Goal: Information Seeking & Learning: Learn about a topic

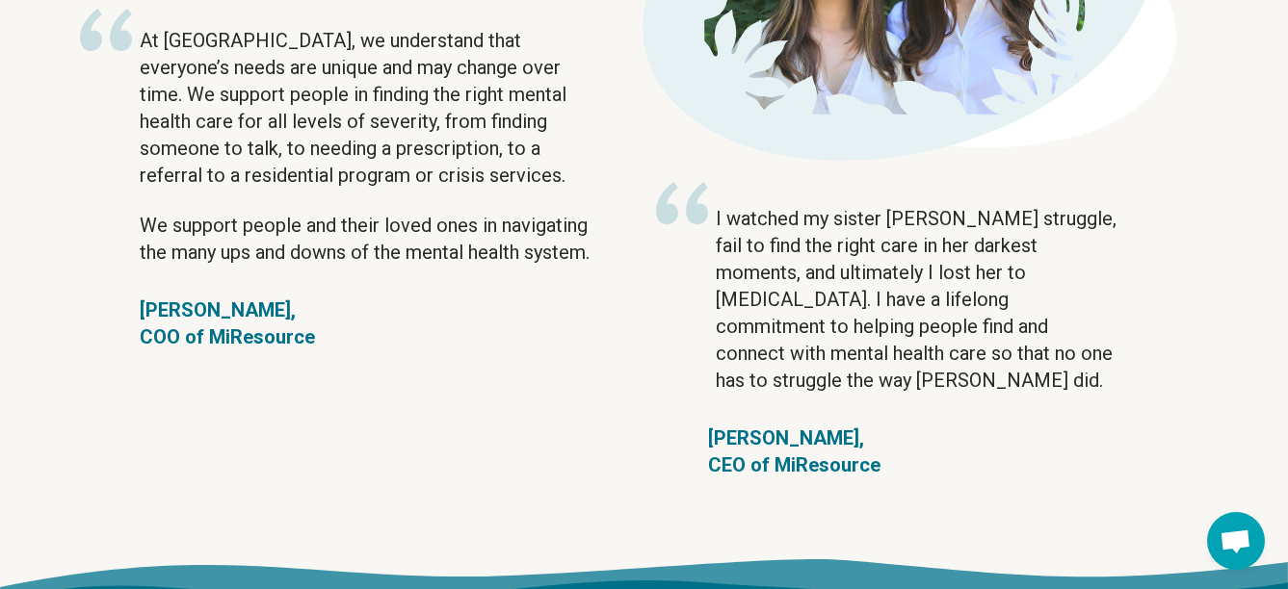
scroll to position [3424, 0]
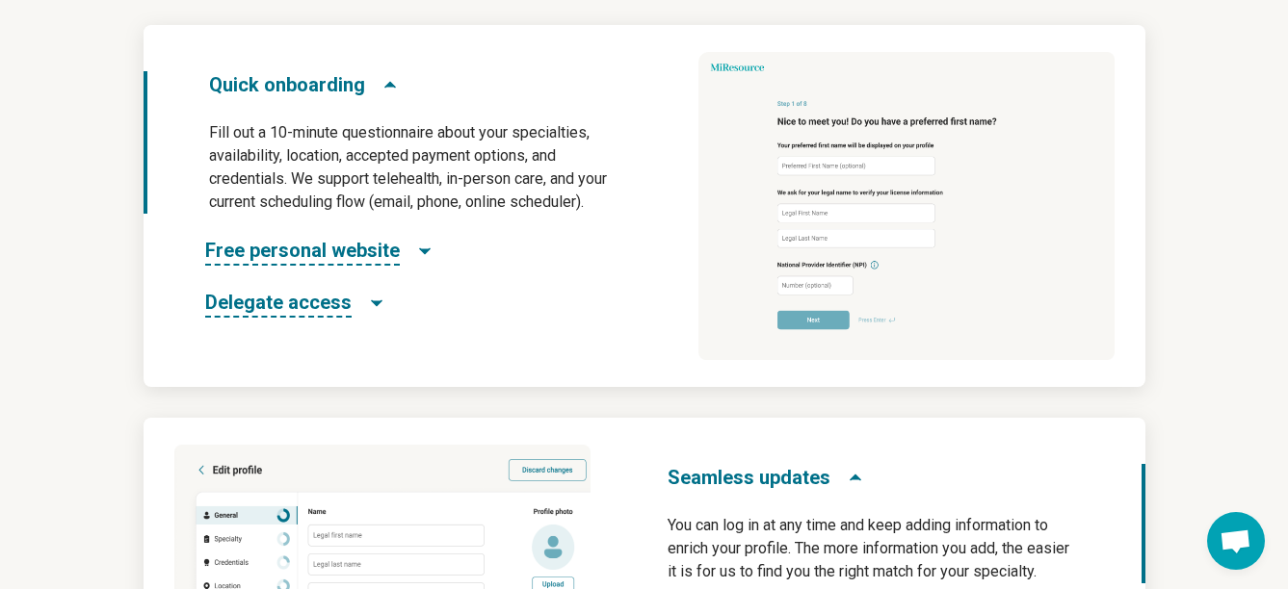
scroll to position [1036, 0]
click at [290, 83] on span "Quick onboarding" at bounding box center [287, 83] width 156 height 27
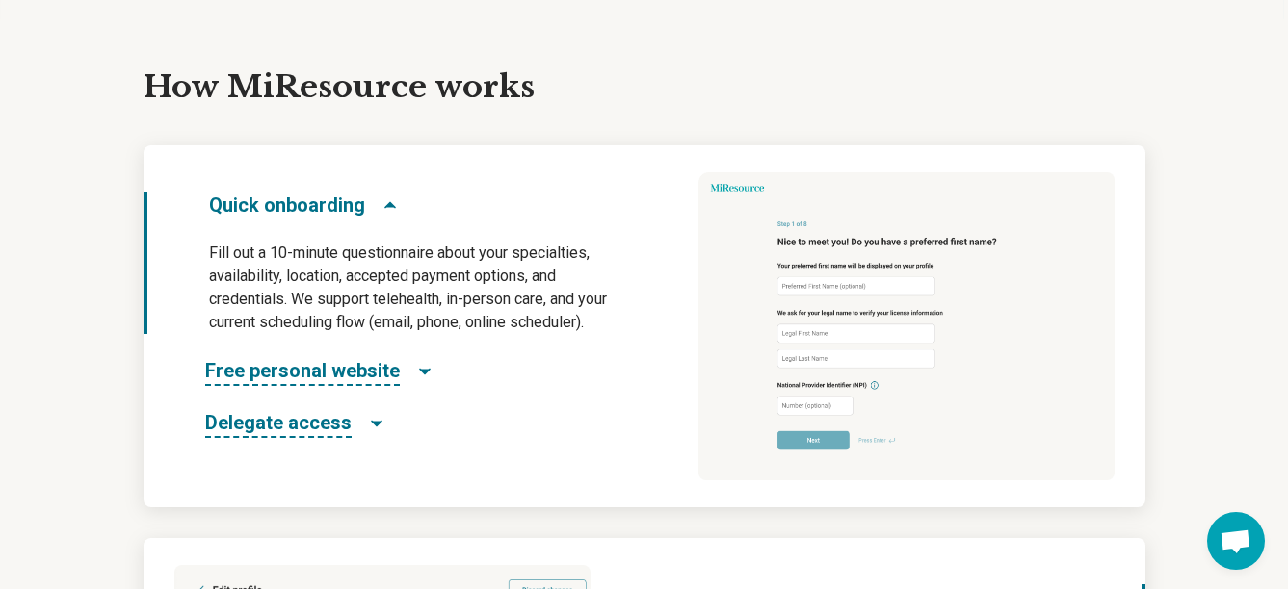
scroll to position [914, 0]
click at [258, 212] on span "Quick onboarding" at bounding box center [287, 206] width 156 height 27
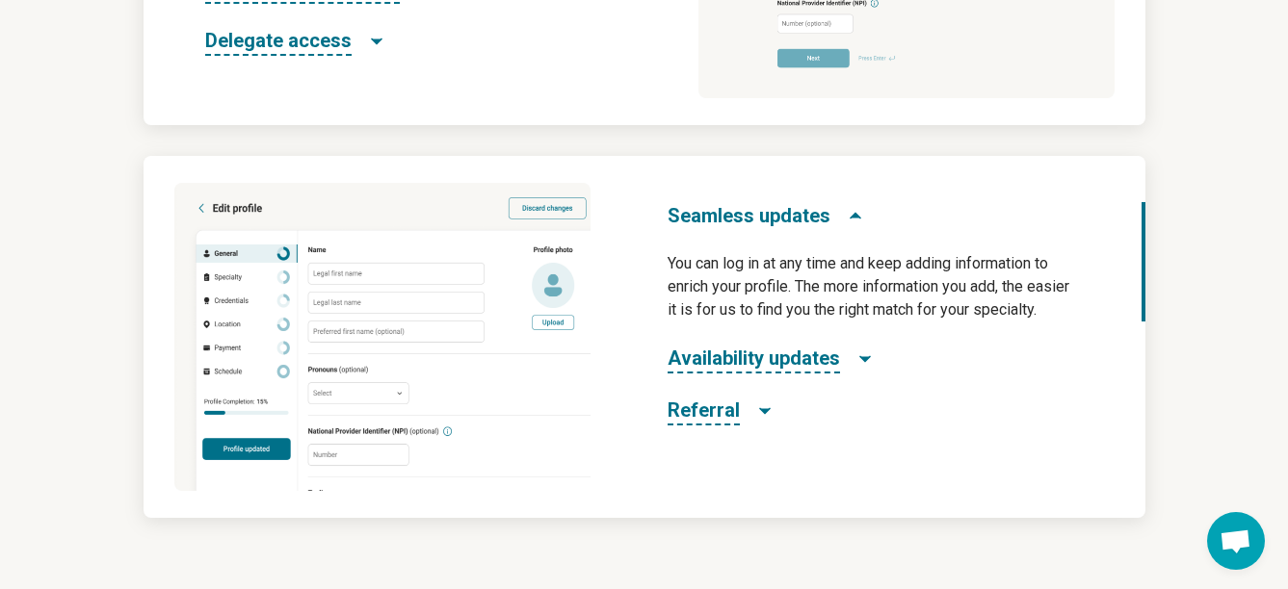
scroll to position [1310, 0]
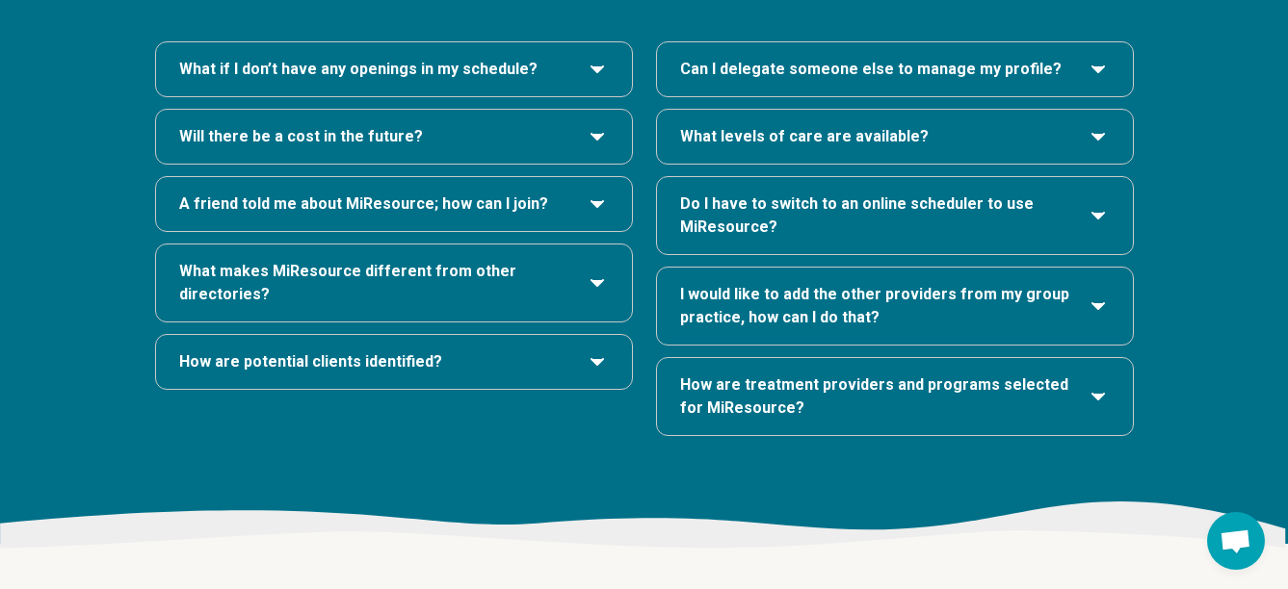
click at [258, 260] on span "What makes MiResource different from other directories?" at bounding box center [374, 283] width 391 height 46
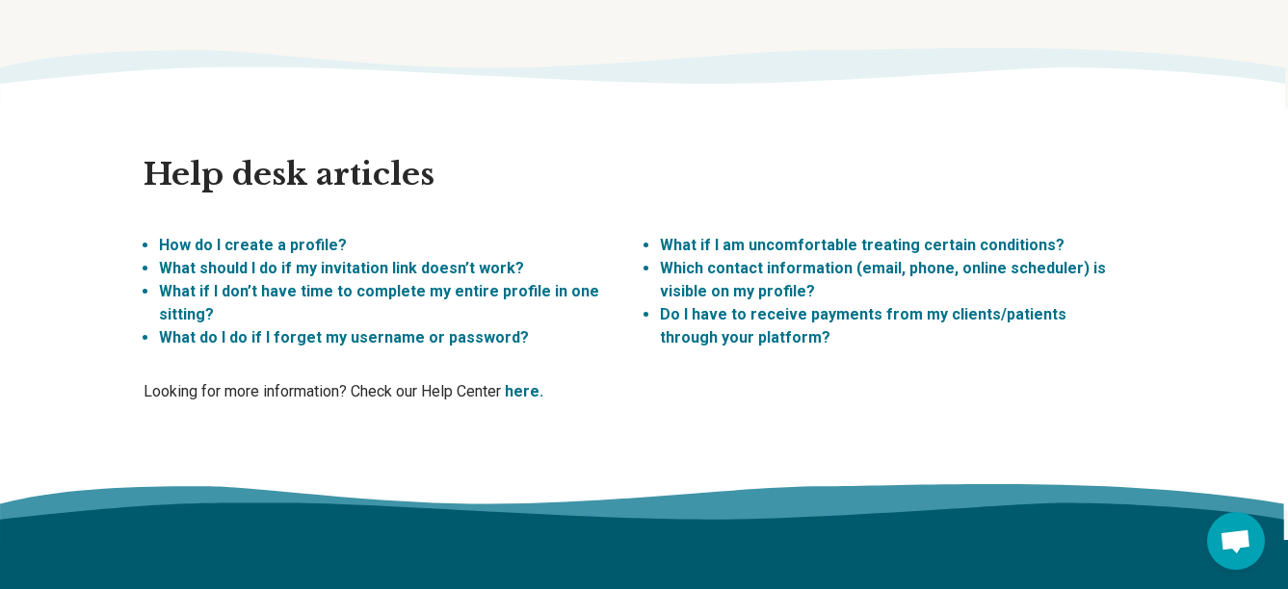
scroll to position [5693, 0]
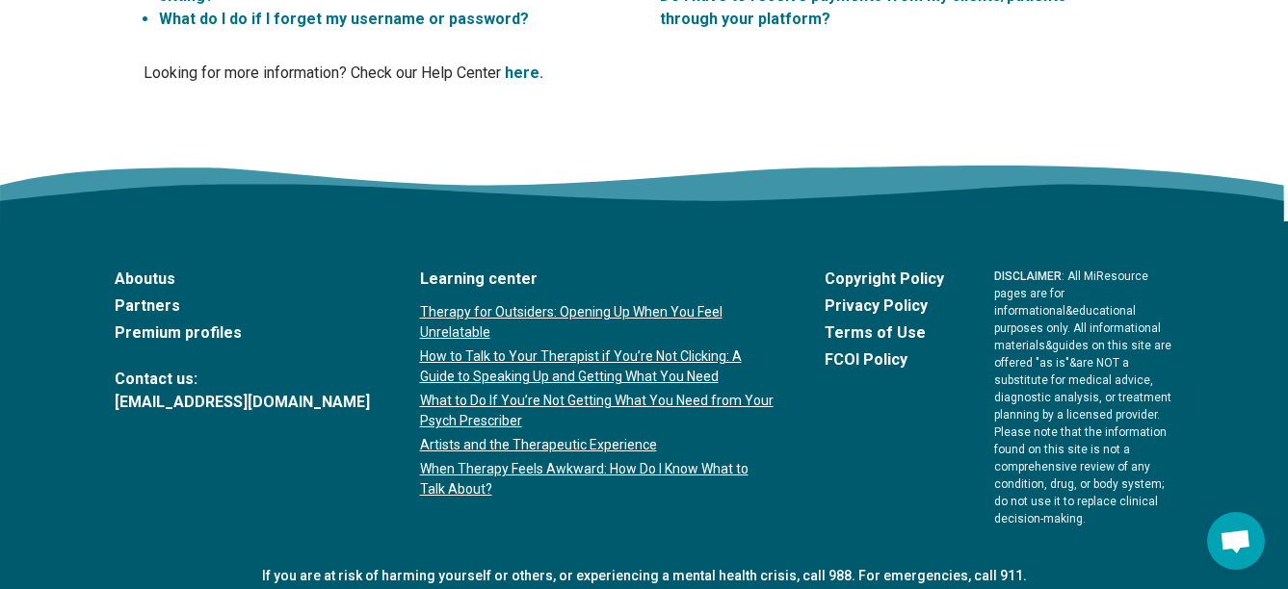
click at [151, 268] on link "About us" at bounding box center [242, 279] width 255 height 23
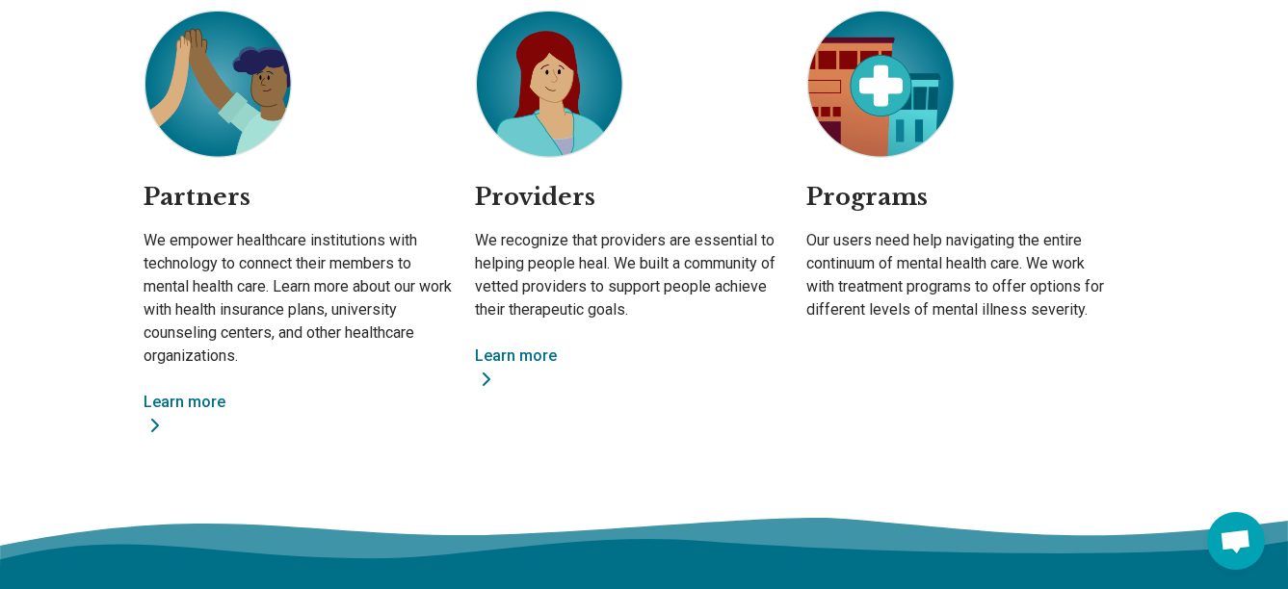
scroll to position [1487, 0]
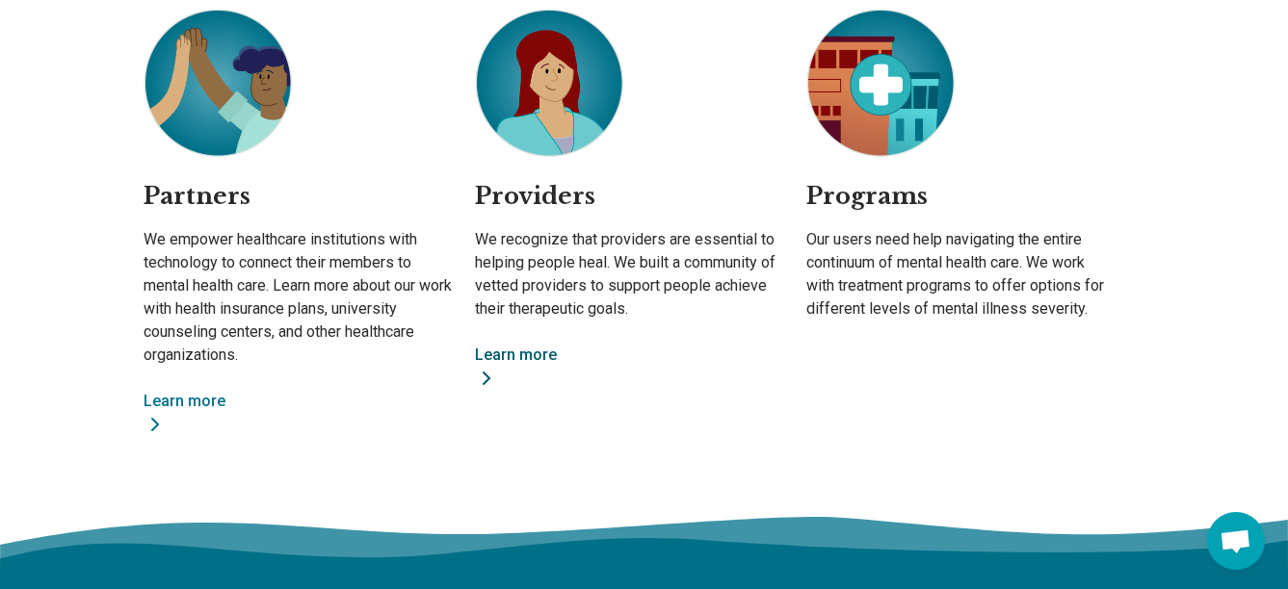
click at [534, 352] on link "Learn more" at bounding box center [629, 367] width 308 height 46
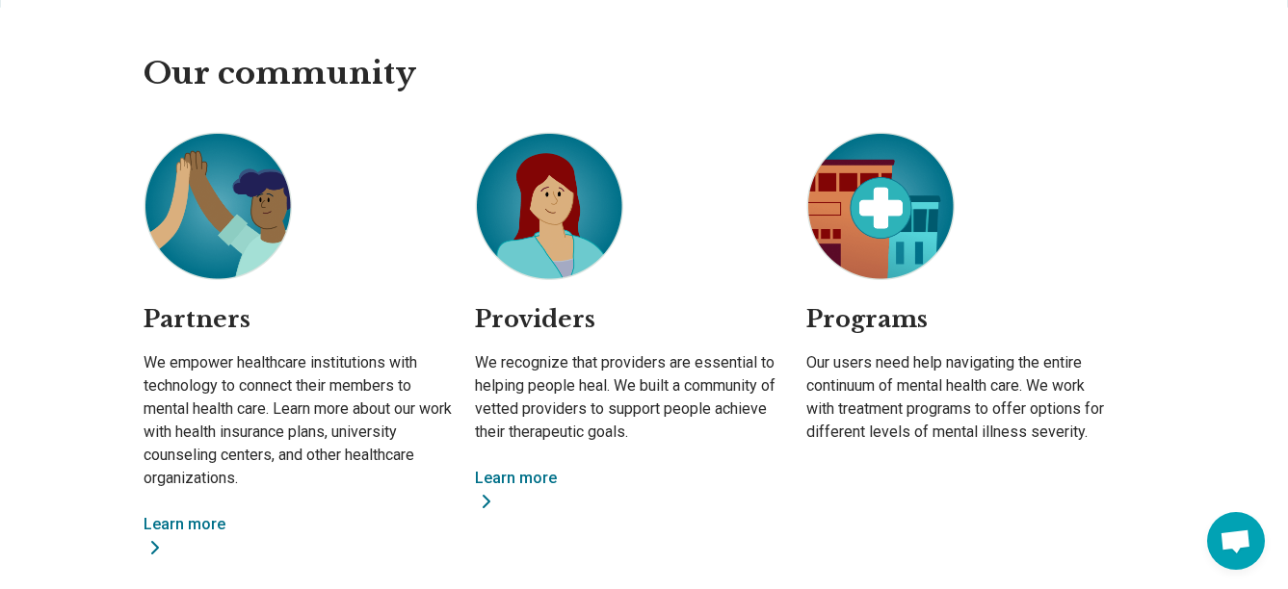
scroll to position [1363, 0]
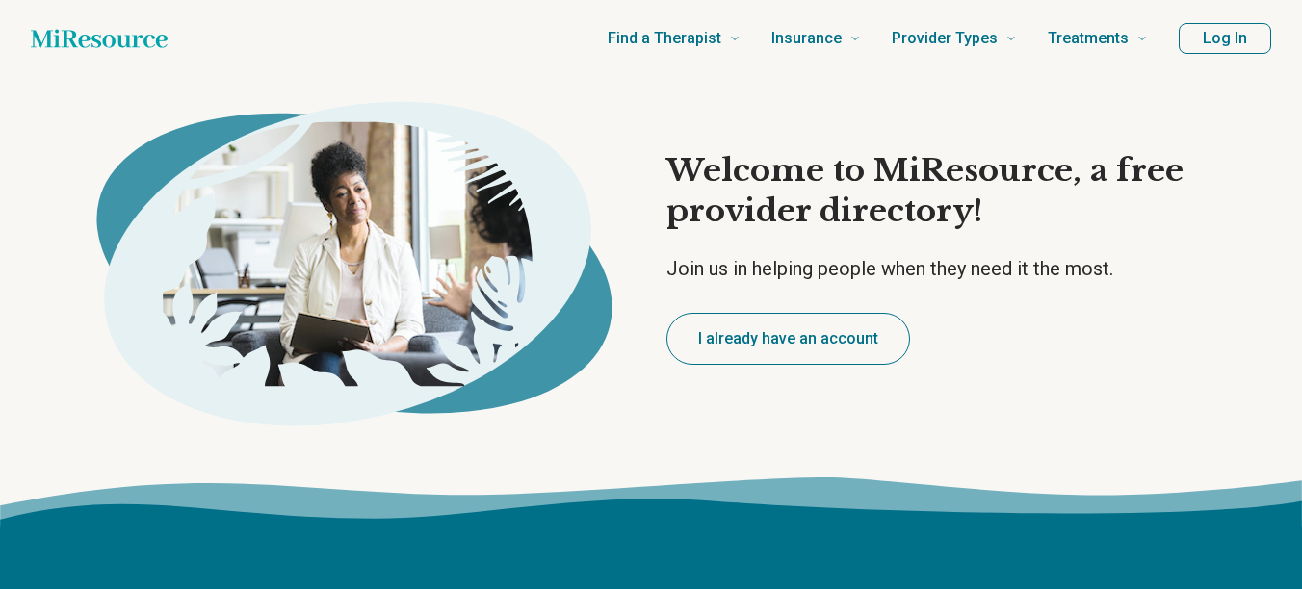
type textarea "*"
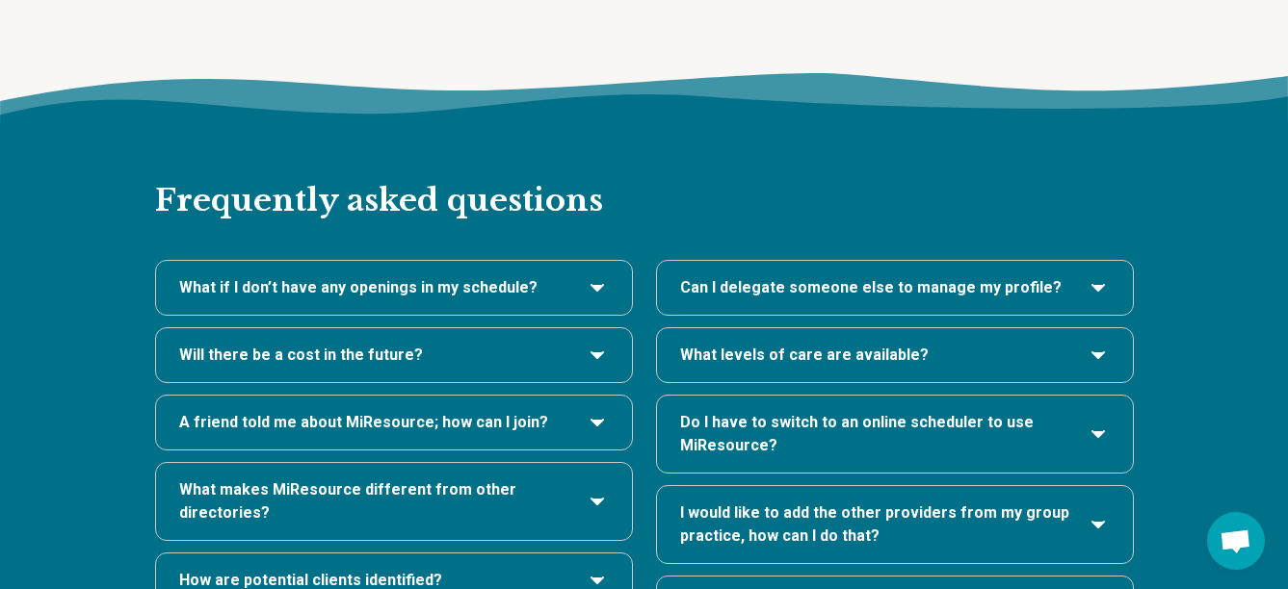
scroll to position [3912, 0]
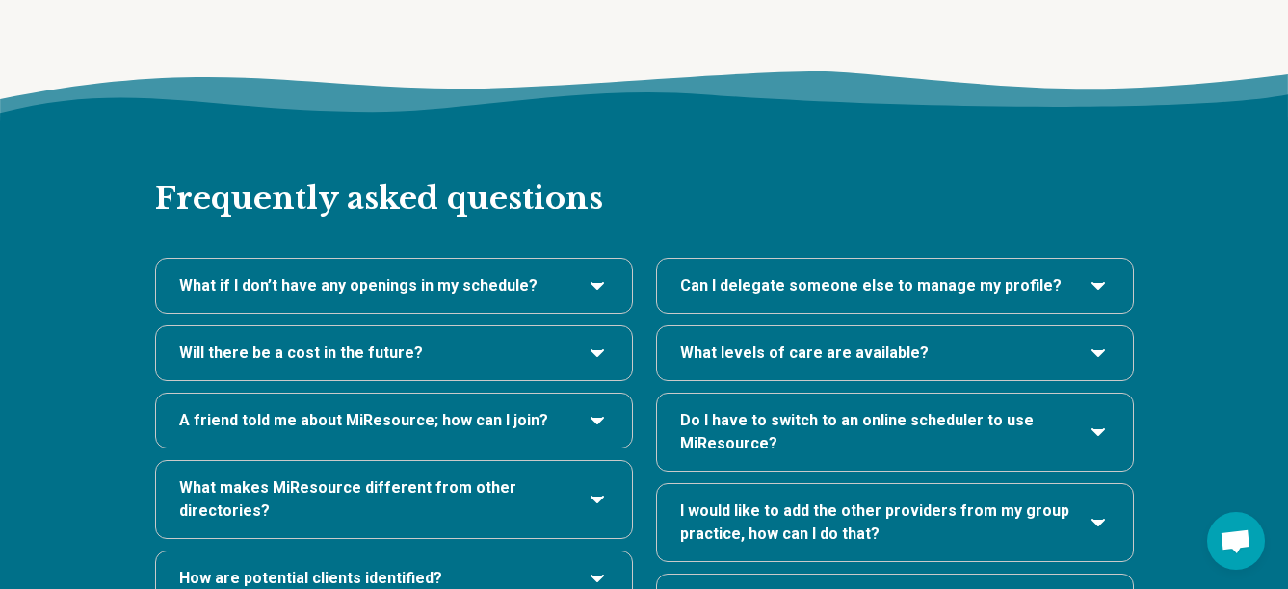
click at [597, 342] on icon "Will there be a cost in the future?" at bounding box center [597, 353] width 23 height 23
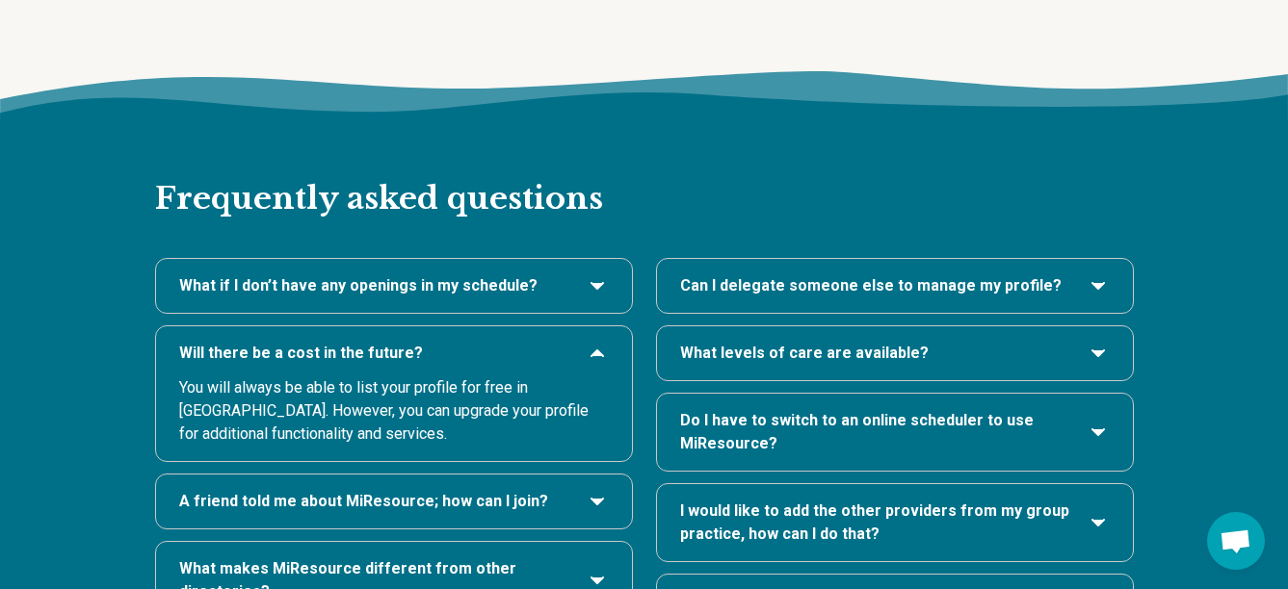
click at [597, 342] on icon "Will there be a cost in the future?" at bounding box center [597, 353] width 23 height 23
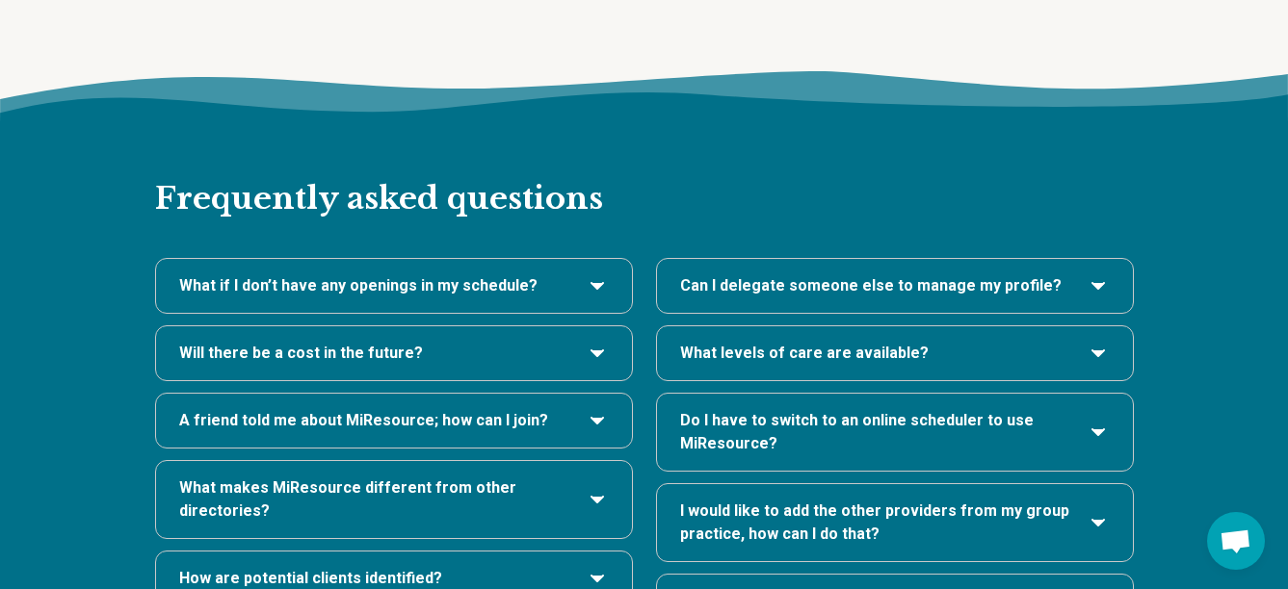
click at [596, 409] on icon "A friend told me about MiResource; how can I join?" at bounding box center [597, 420] width 23 height 23
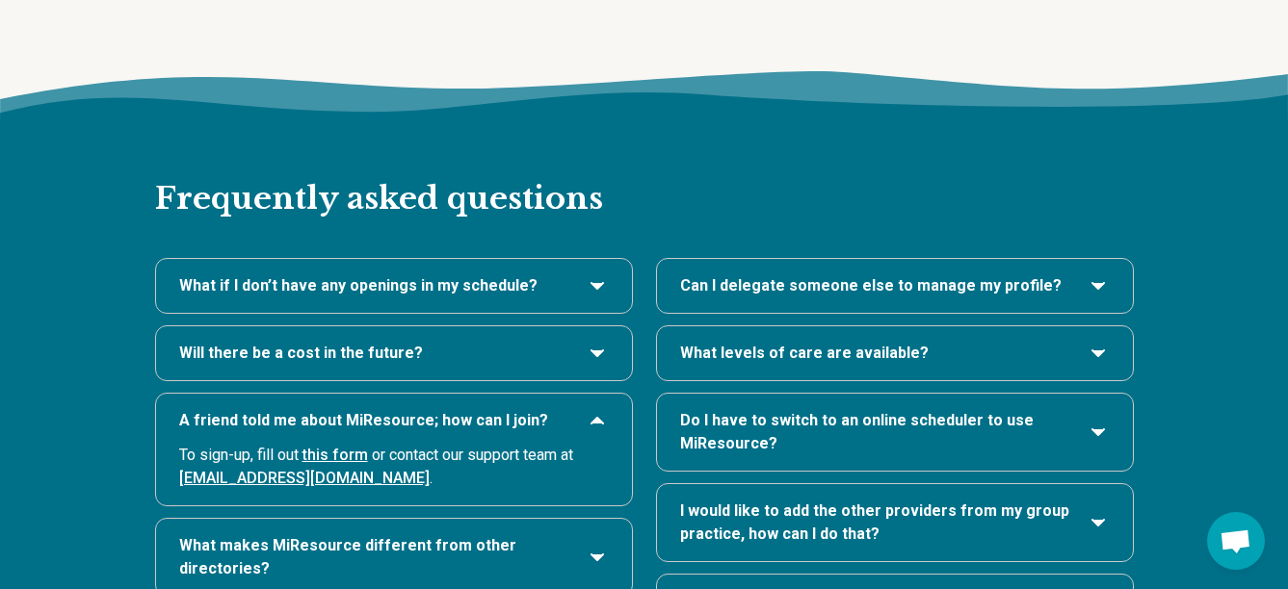
click at [357, 446] on link "this form" at bounding box center [334, 455] width 65 height 18
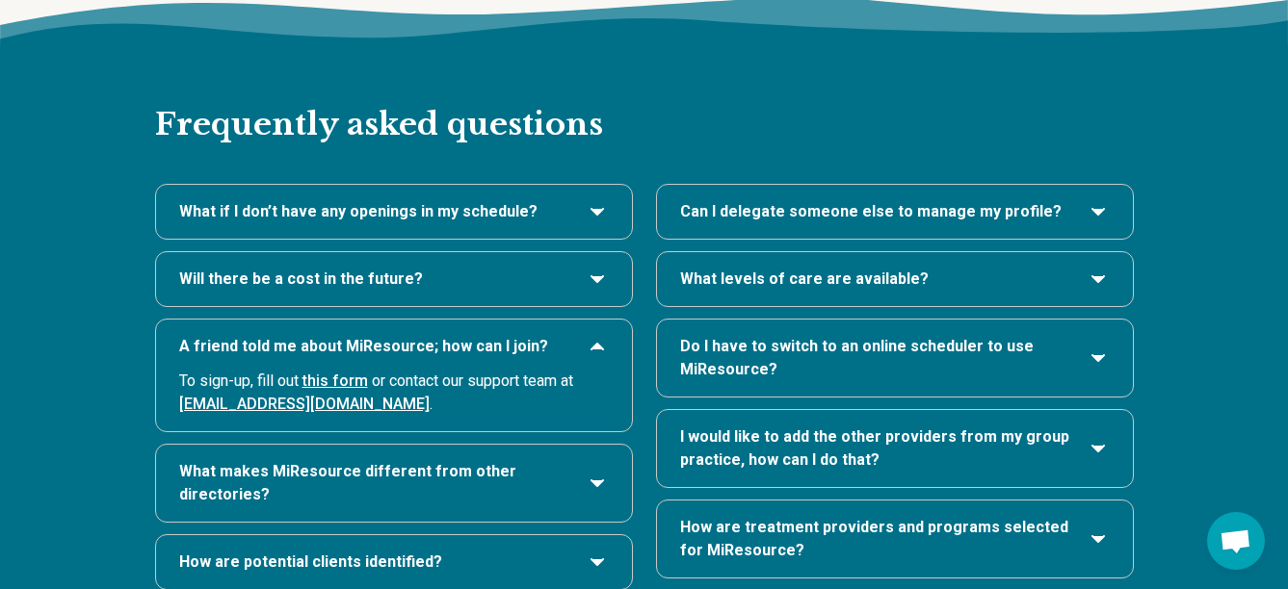
scroll to position [3987, 0]
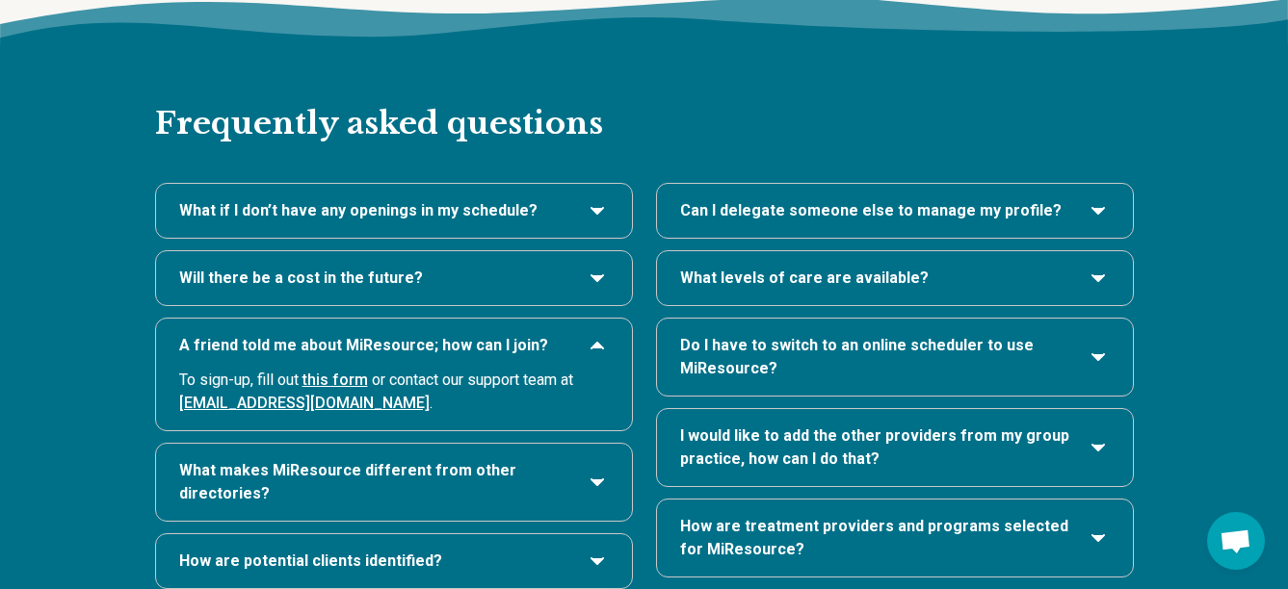
click at [595, 550] on icon "How are potential clients identified?" at bounding box center [597, 561] width 23 height 23
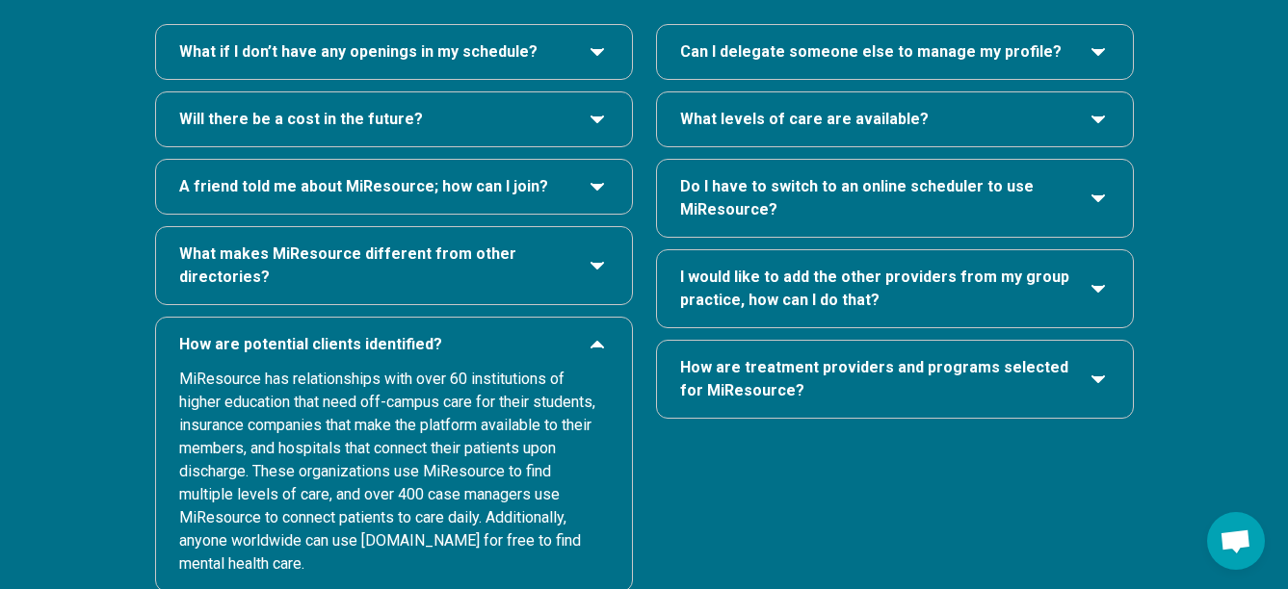
scroll to position [4147, 0]
click at [1101, 367] on icon "How are treatment providers and programs selected for MiResource?" at bounding box center [1098, 378] width 23 height 23
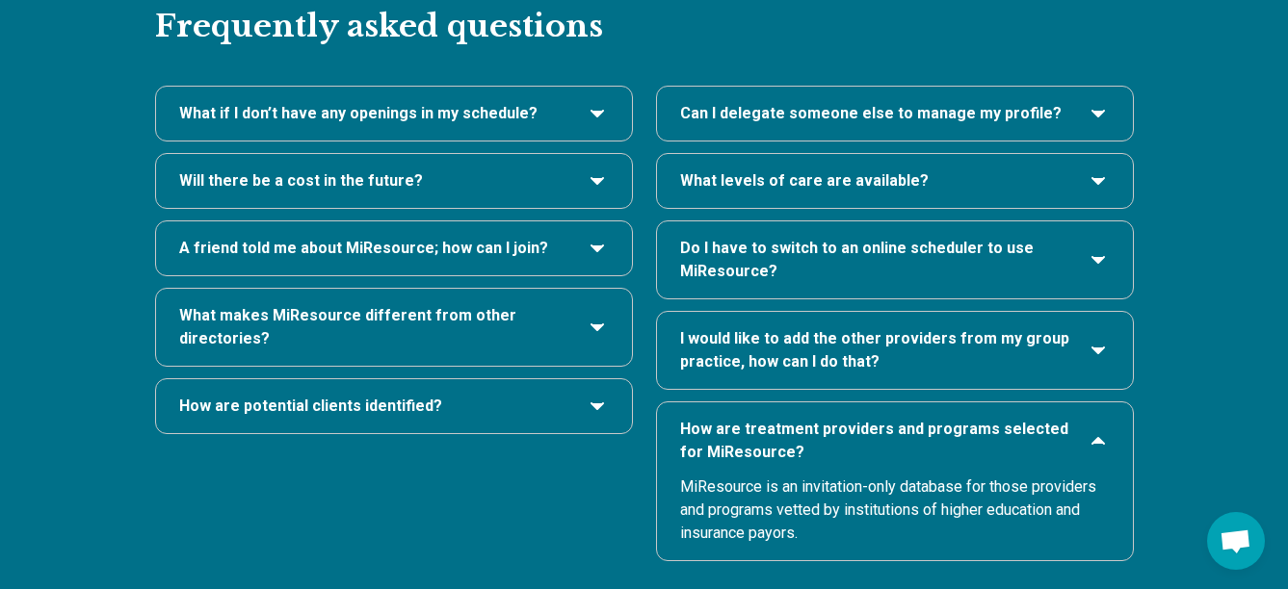
scroll to position [4076, 0]
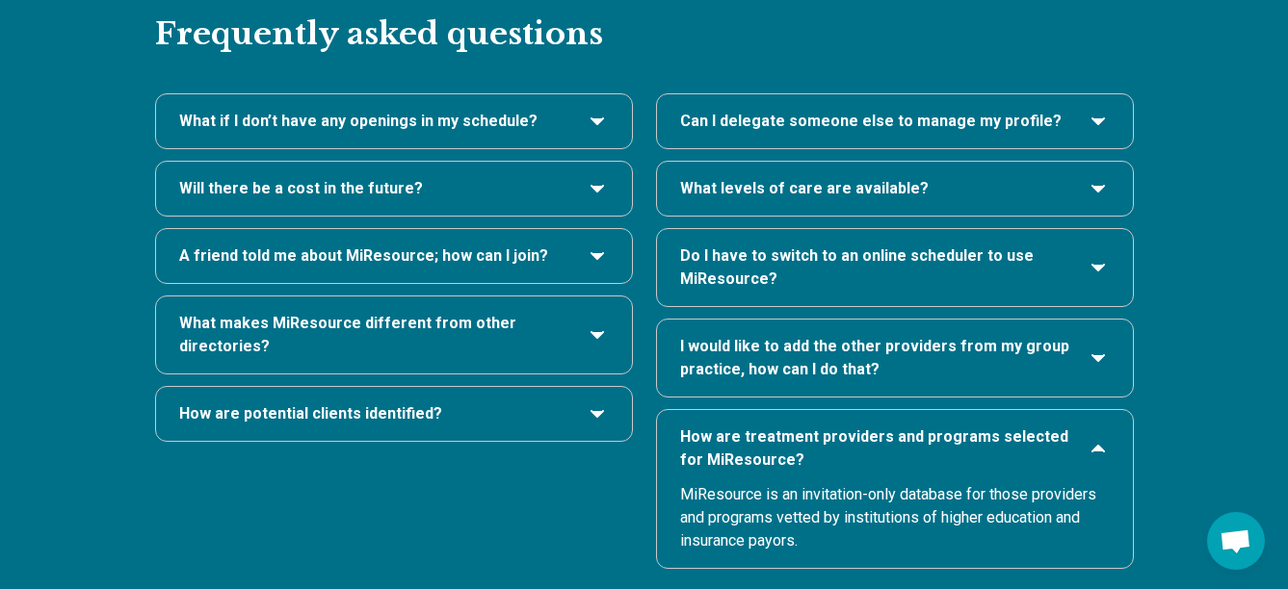
click at [1101, 265] on icon "Do I have to switch to an online scheduler to use MiResource?" at bounding box center [1098, 268] width 12 height 6
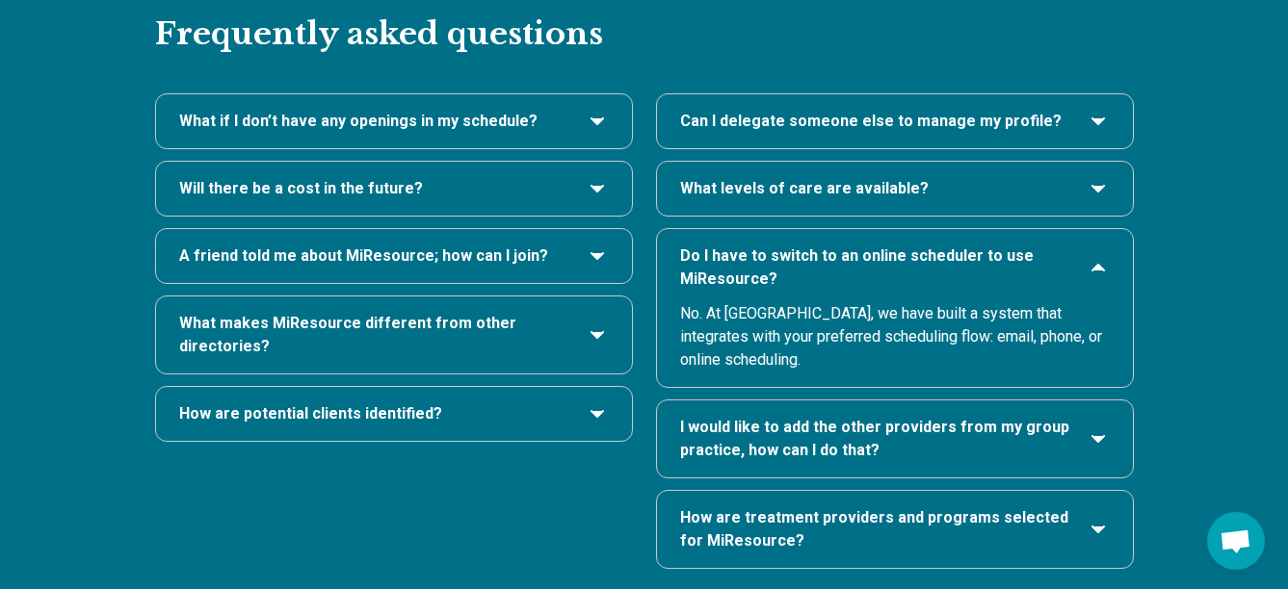
click at [1101, 256] on icon "Do I have to switch to an online scheduler to use MiResource?" at bounding box center [1098, 267] width 23 height 23
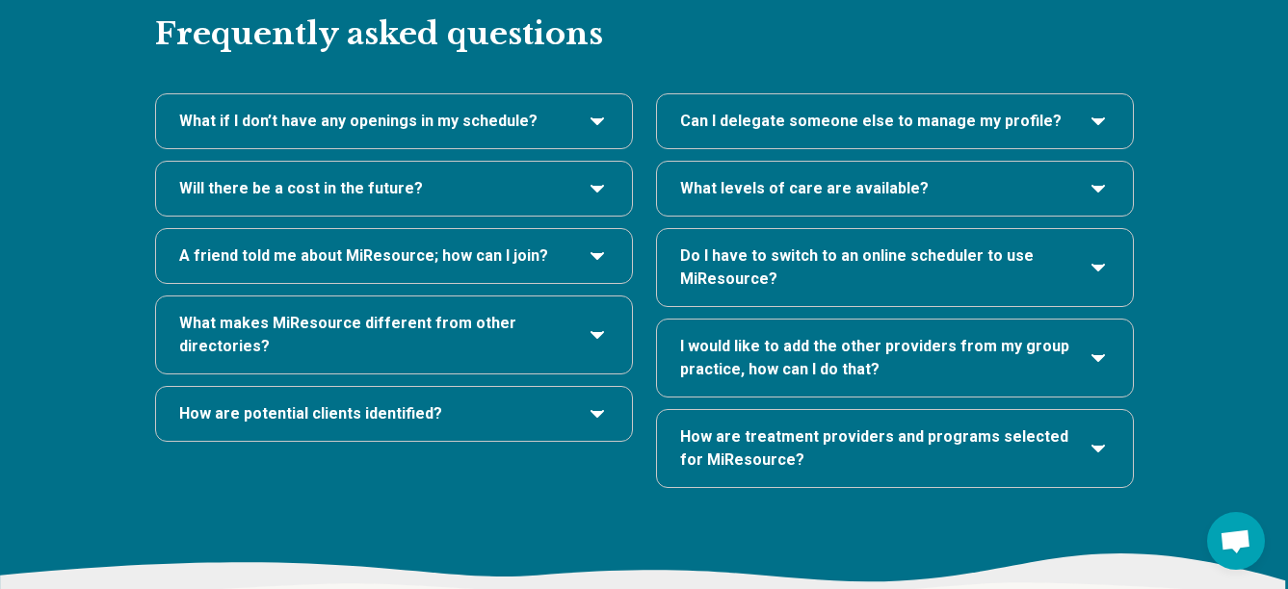
click at [1096, 177] on icon "What levels of care are available?" at bounding box center [1098, 188] width 23 height 23
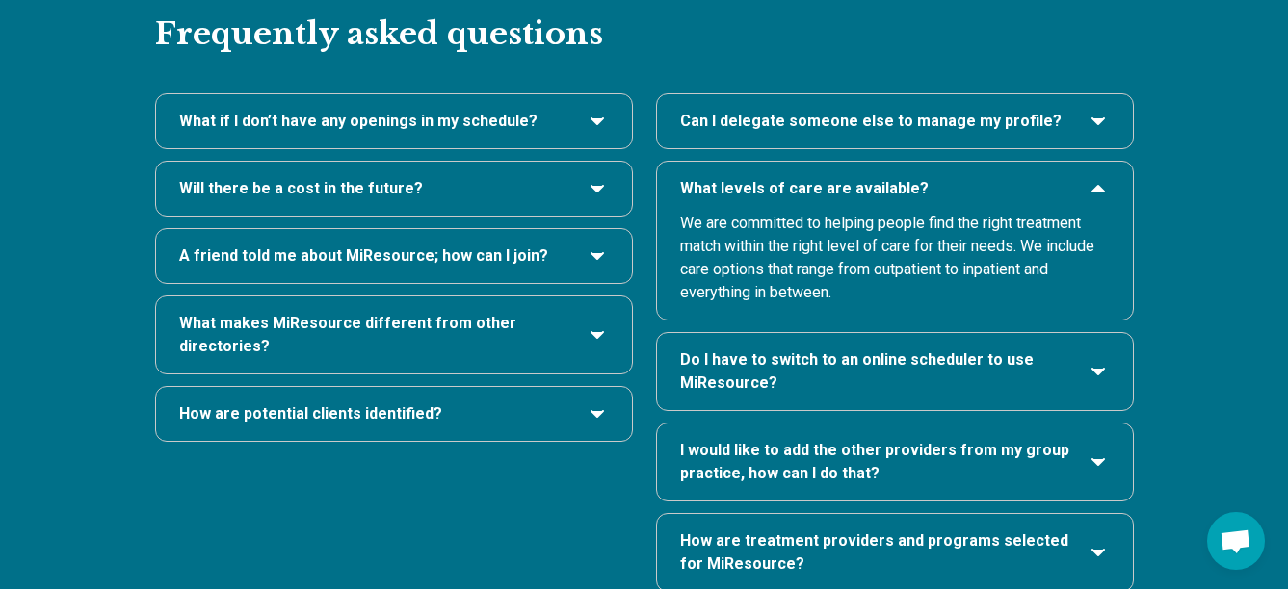
click at [1096, 177] on icon "What levels of care are available?" at bounding box center [1098, 188] width 23 height 23
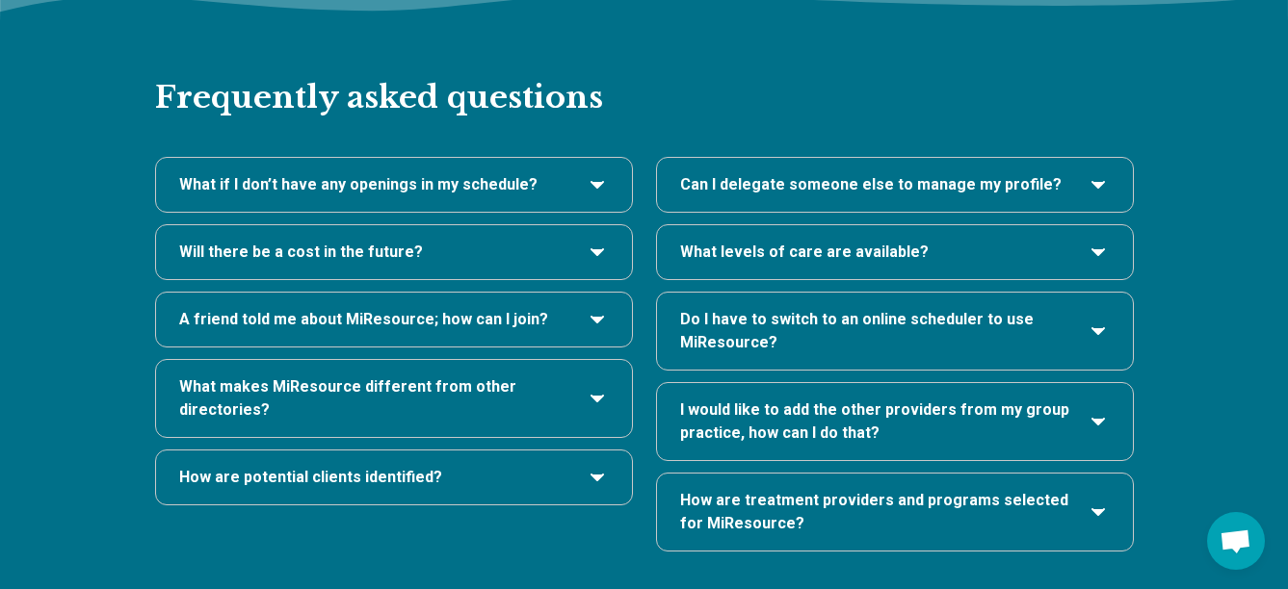
scroll to position [4012, 0]
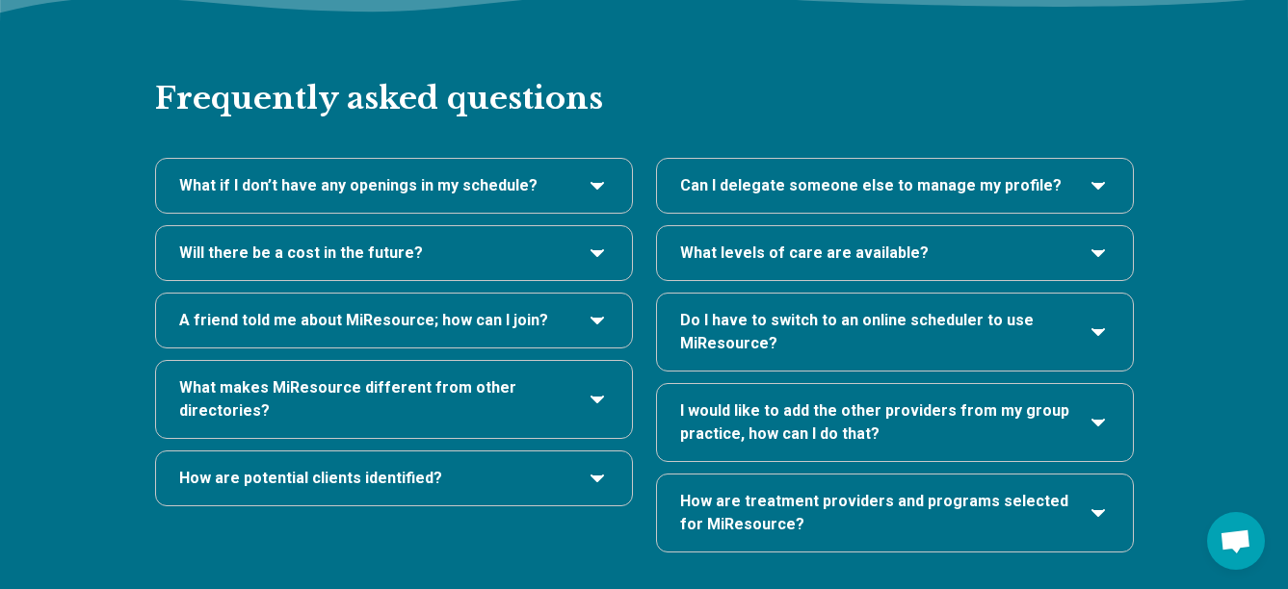
click at [598, 309] on icon "A friend told me about MiResource; how can I join?" at bounding box center [597, 320] width 23 height 23
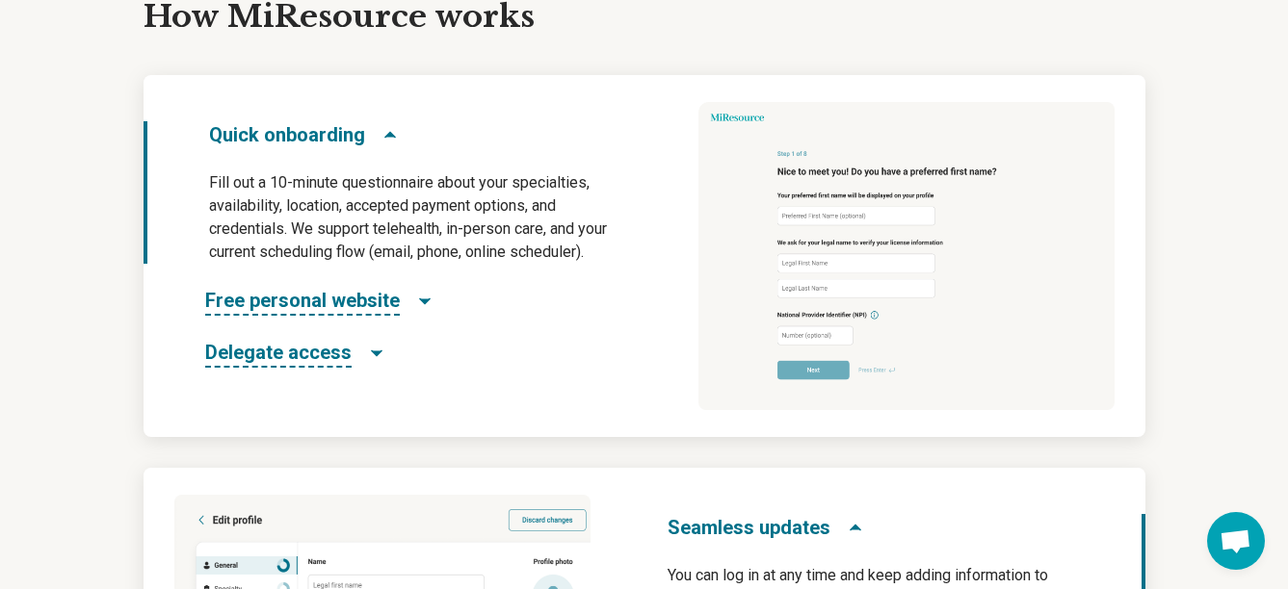
scroll to position [984, 0]
click at [428, 301] on icon "Free personal website" at bounding box center [424, 302] width 19 height 19
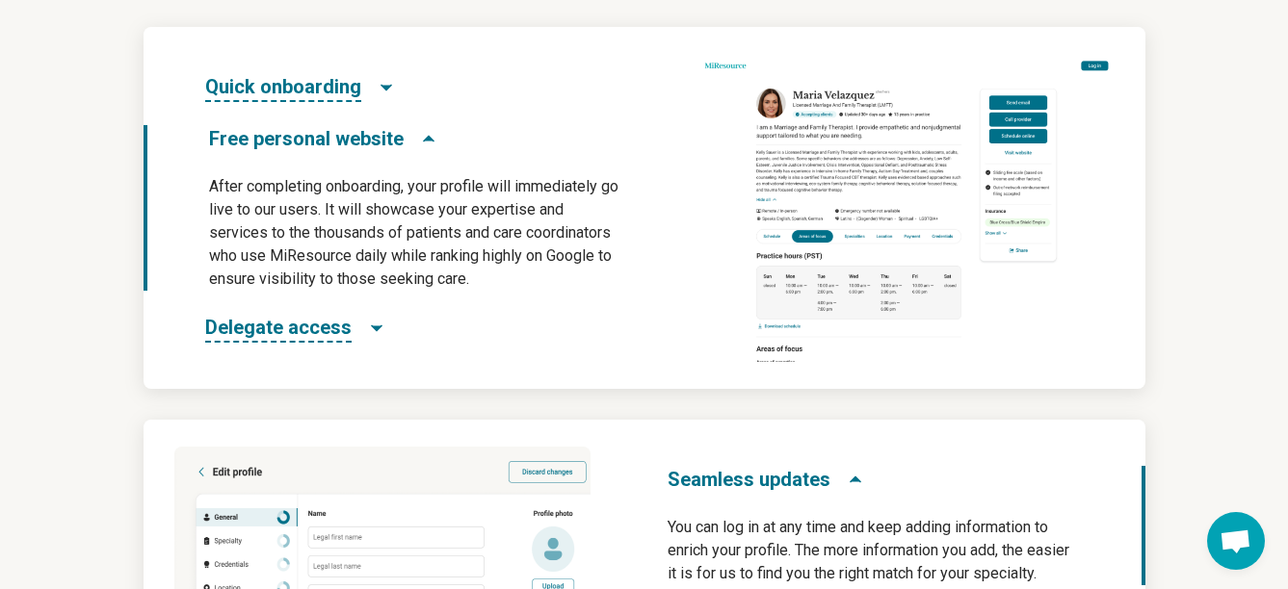
scroll to position [1036, 0]
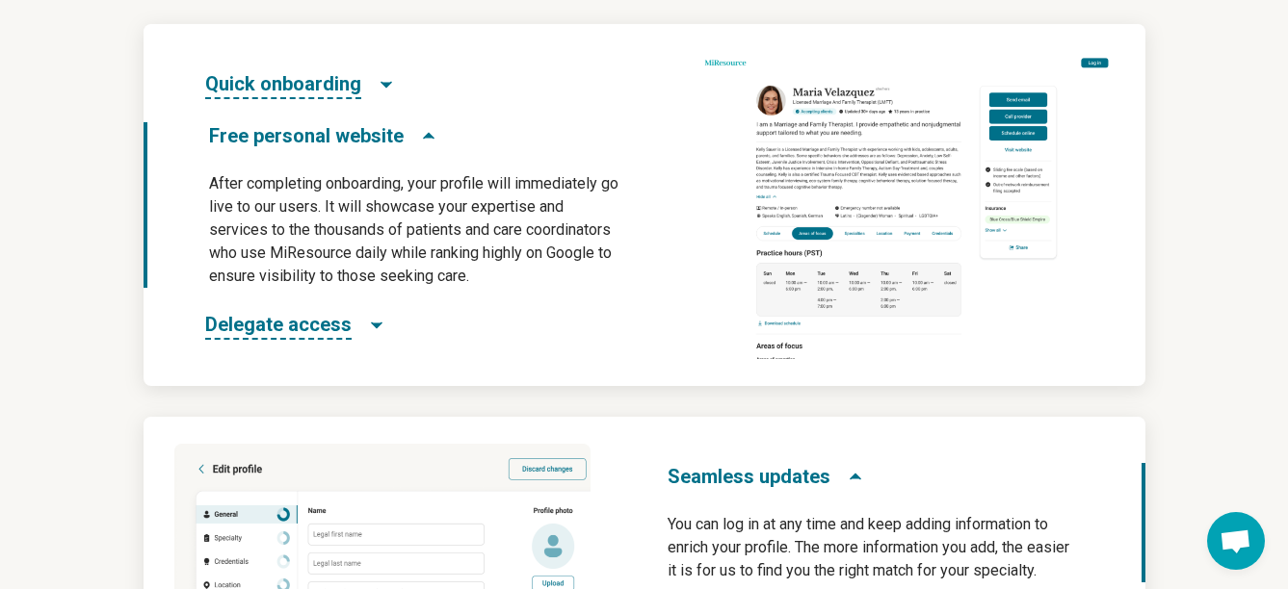
click at [323, 322] on span "Delegate access" at bounding box center [278, 325] width 146 height 29
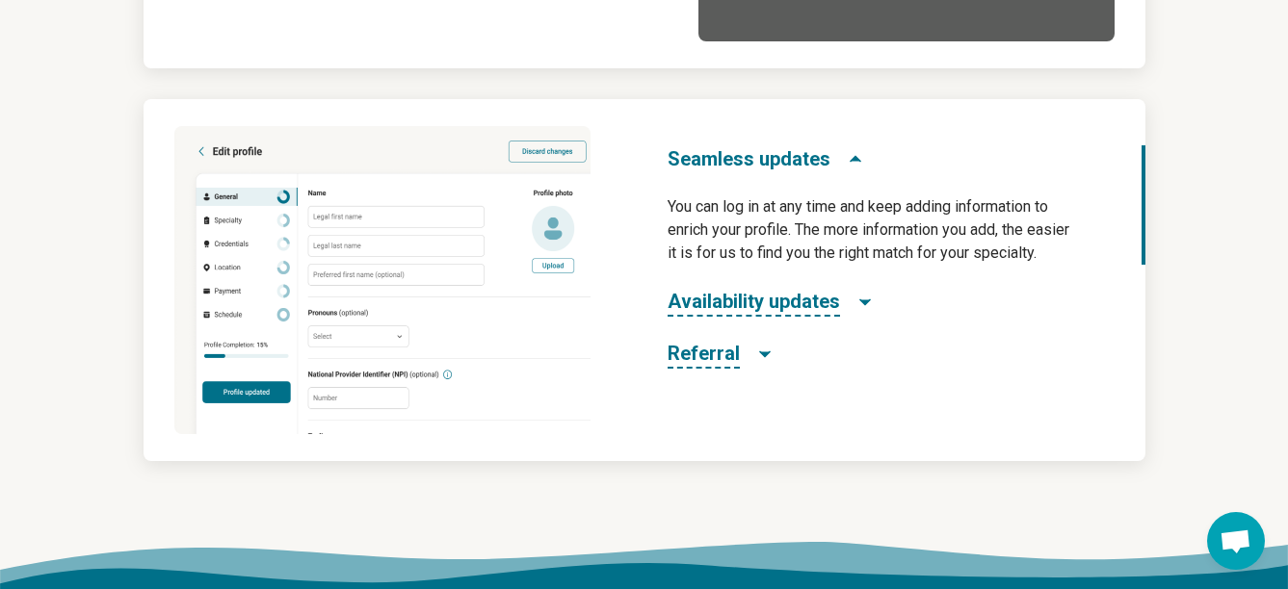
scroll to position [1355, 0]
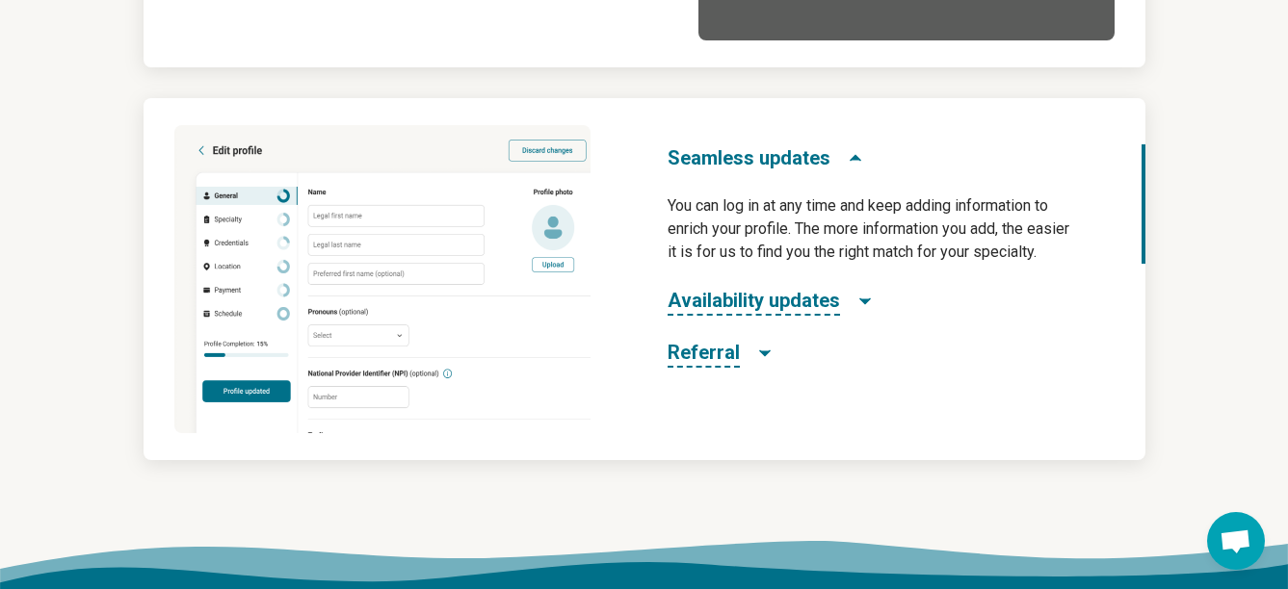
click at [738, 356] on h3 "Referral" at bounding box center [721, 353] width 107 height 29
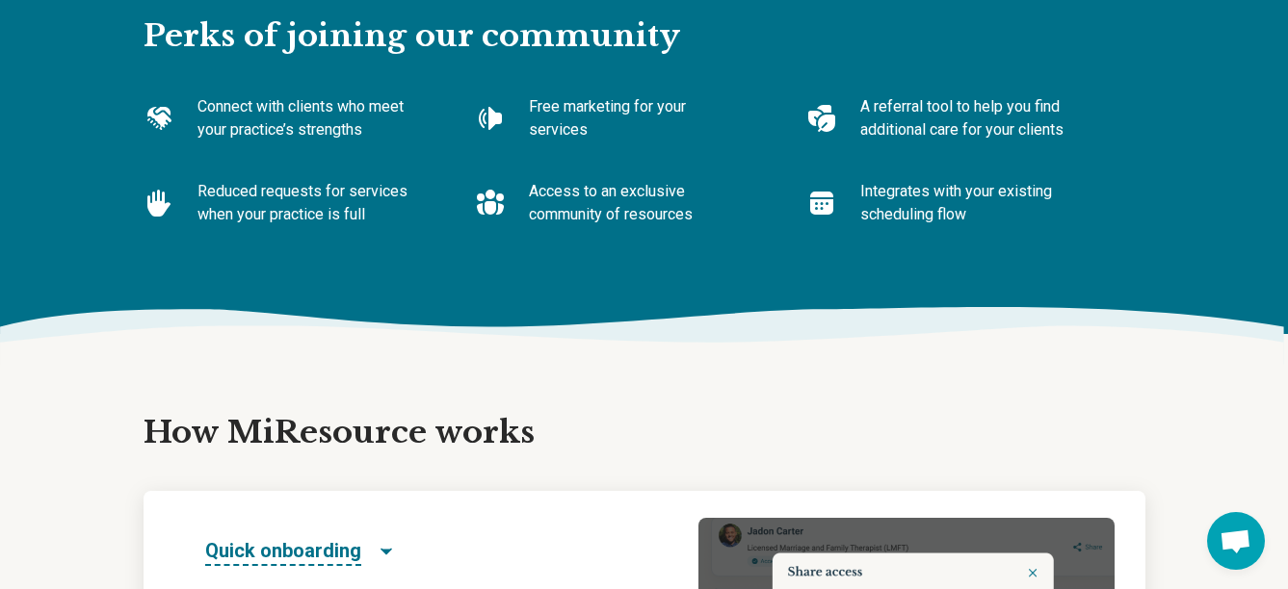
scroll to position [573, 0]
